Goal: Transaction & Acquisition: Purchase product/service

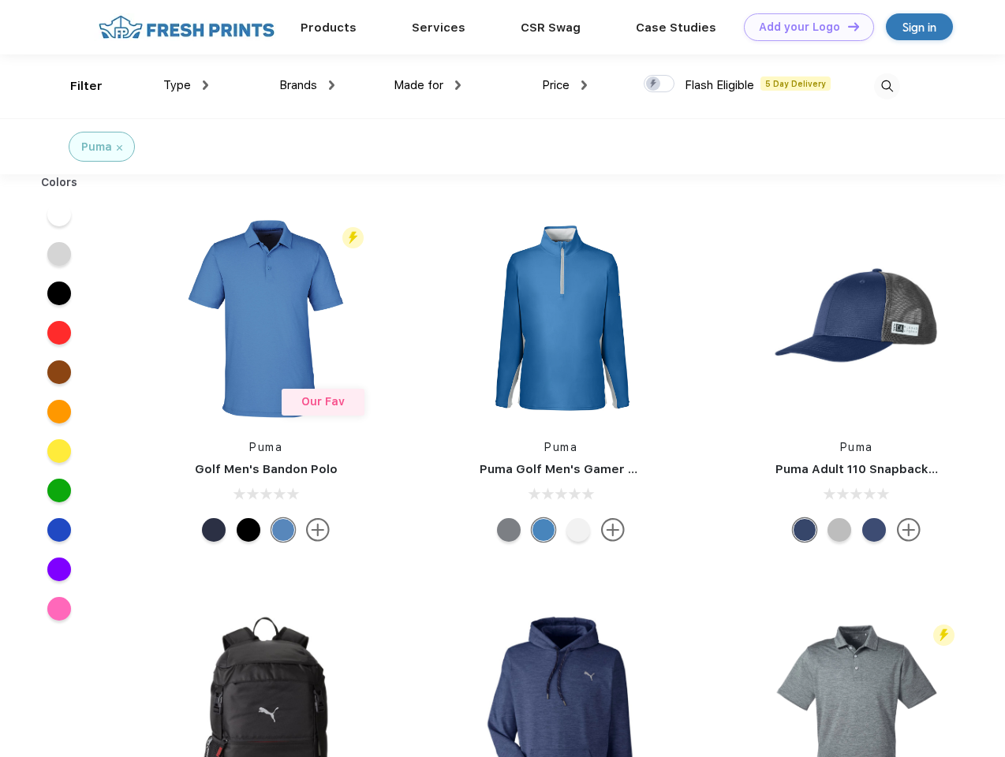
scroll to position [1, 0]
click at [803, 27] on link "Add your Logo Design Tool" at bounding box center [809, 27] width 130 height 28
click at [0, 0] on div "Design Tool" at bounding box center [0, 0] width 0 height 0
click at [846, 26] on link "Add your Logo Design Tool" at bounding box center [809, 27] width 130 height 28
click at [76, 86] on div "Filter" at bounding box center [86, 86] width 32 height 18
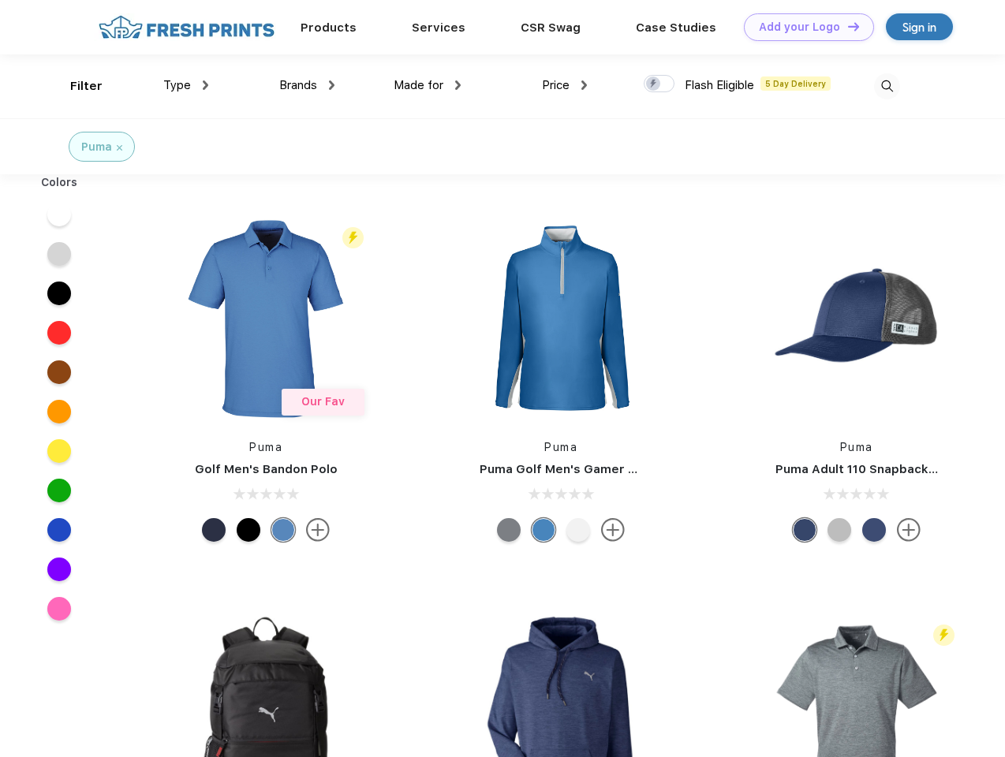
click at [186, 85] on span "Type" at bounding box center [177, 85] width 28 height 14
click at [307, 85] on span "Brands" at bounding box center [298, 85] width 38 height 14
click at [427, 85] on span "Made for" at bounding box center [419, 85] width 50 height 14
click at [565, 85] on span "Price" at bounding box center [556, 85] width 28 height 14
click at [659, 84] on div at bounding box center [659, 83] width 31 height 17
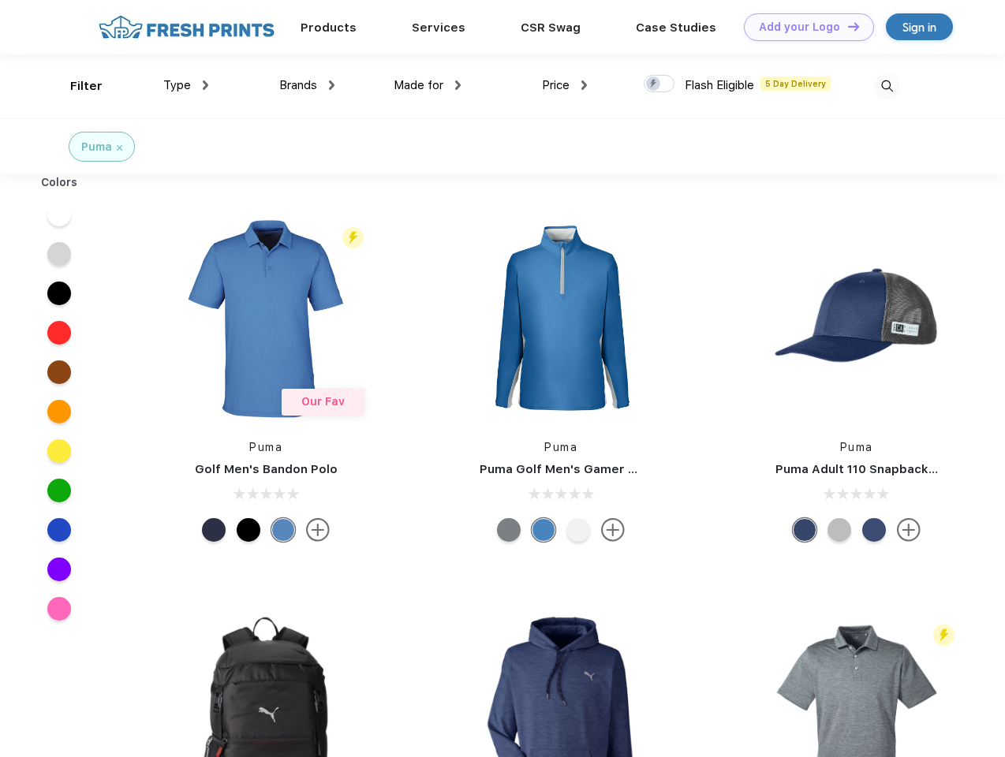
click at [654, 84] on input "checkbox" at bounding box center [649, 79] width 10 height 10
click at [887, 86] on img at bounding box center [887, 86] width 26 height 26
